Goal: Task Accomplishment & Management: Use online tool/utility

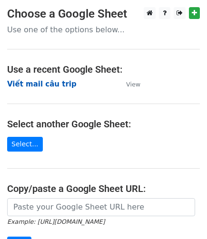
click at [35, 86] on strong "Viết mail câu trip" at bounding box center [41, 84] width 69 height 9
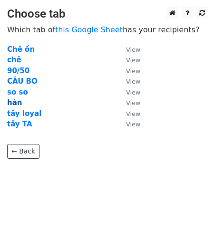
click at [12, 99] on strong "hàn" at bounding box center [14, 102] width 15 height 9
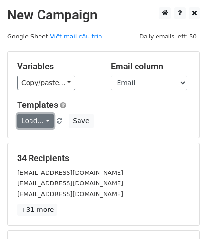
click at [45, 120] on link "Load..." at bounding box center [35, 121] width 37 height 15
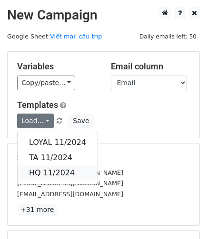
click at [50, 172] on link "HQ 11/2024" at bounding box center [58, 172] width 80 height 15
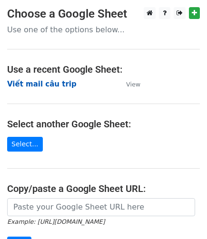
click at [45, 82] on strong "Viết mail câu trip" at bounding box center [41, 84] width 69 height 9
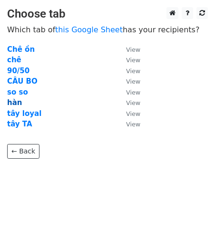
click at [12, 104] on strong "hàn" at bounding box center [14, 102] width 15 height 9
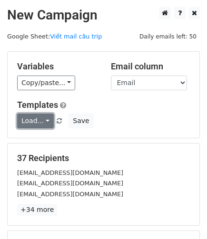
click at [36, 116] on link "Load..." at bounding box center [35, 121] width 37 height 15
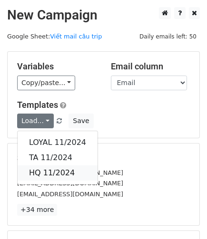
click at [43, 167] on link "HQ 11/2024" at bounding box center [58, 172] width 80 height 15
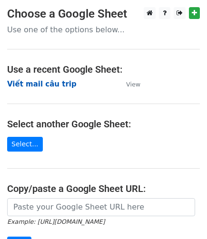
click at [55, 83] on strong "Viết mail câu trip" at bounding box center [41, 84] width 69 height 9
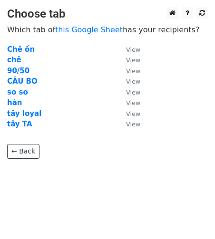
click at [36, 115] on td "tây loyal" at bounding box center [61, 113] width 109 height 11
click at [33, 115] on strong "tây loyal" at bounding box center [24, 113] width 34 height 9
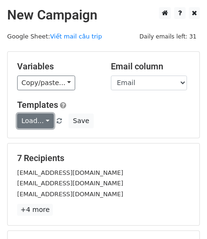
click at [41, 119] on link "Load..." at bounding box center [35, 121] width 37 height 15
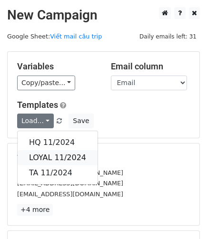
click at [60, 158] on link "LOYAL 11/2024" at bounding box center [58, 157] width 80 height 15
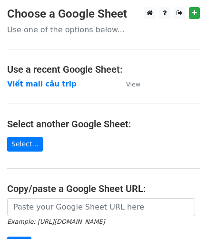
drag, startPoint x: 41, startPoint y: 78, endPoint x: 52, endPoint y: 78, distance: 10.9
click at [42, 80] on strong "Viết mail câu trip" at bounding box center [41, 84] width 69 height 9
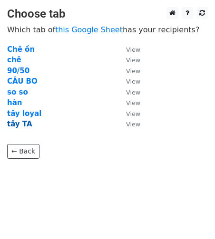
click at [17, 122] on strong "tây TA" at bounding box center [19, 124] width 25 height 9
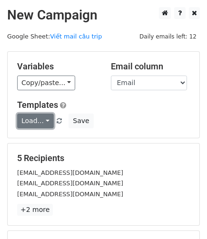
click at [41, 120] on link "Load..." at bounding box center [35, 121] width 37 height 15
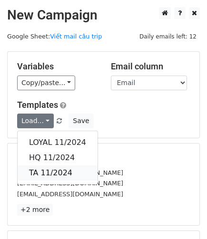
click at [56, 172] on link "TA 11/2024" at bounding box center [58, 172] width 80 height 15
